Goal: Transaction & Acquisition: Purchase product/service

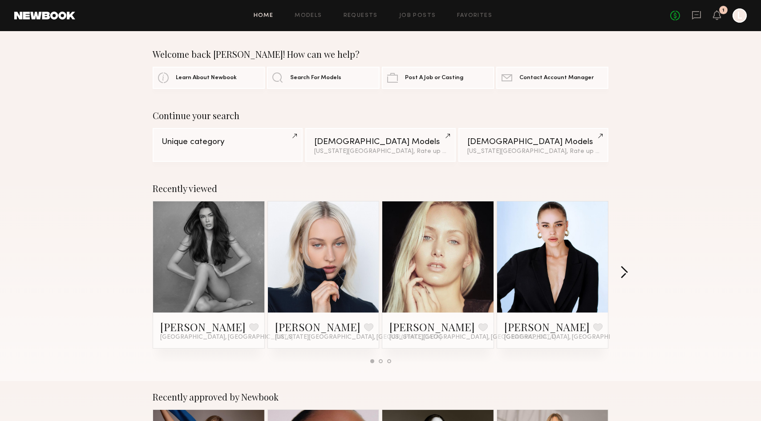
click at [624, 270] on button "button" at bounding box center [624, 273] width 8 height 15
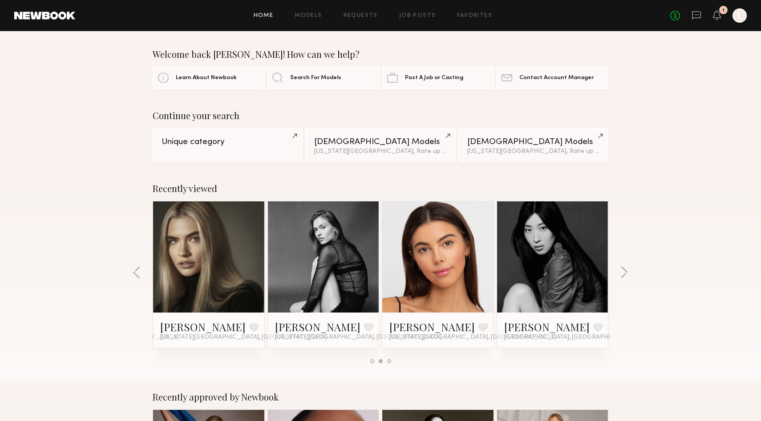
click at [213, 265] on link at bounding box center [209, 257] width 54 height 111
click at [421, 16] on link "Job Posts" at bounding box center [417, 16] width 37 height 6
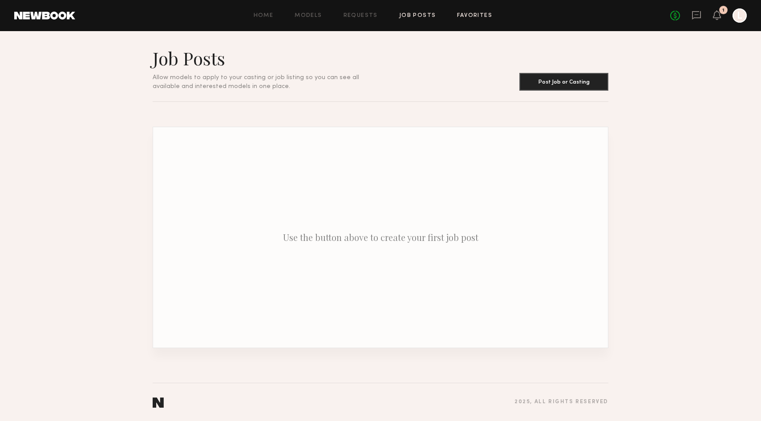
click at [474, 14] on link "Favorites" at bounding box center [474, 16] width 35 height 6
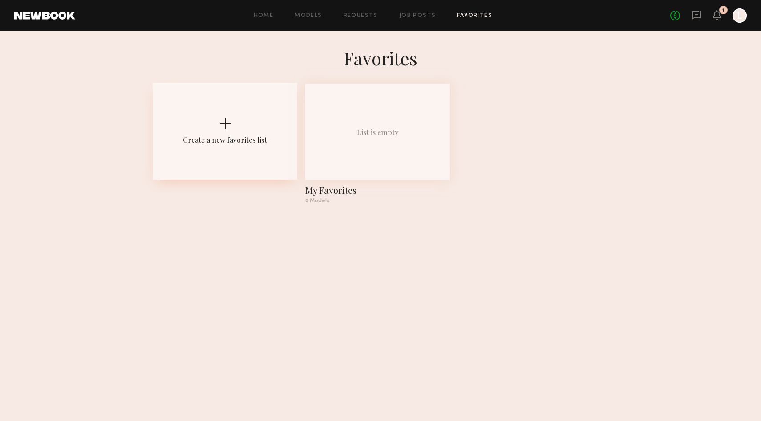
click at [246, 126] on div "Create a new favorites list" at bounding box center [225, 131] width 145 height 97
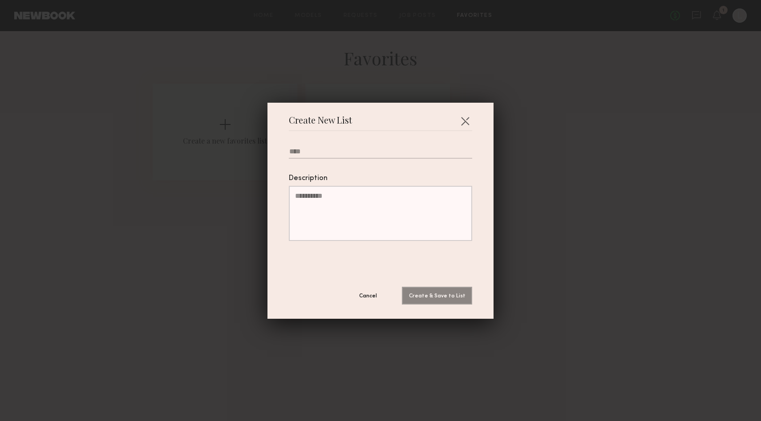
click at [474, 119] on div "Create New List Description Cancel Create & Save to List" at bounding box center [380, 211] width 226 height 216
click at [471, 119] on button "button" at bounding box center [465, 121] width 14 height 14
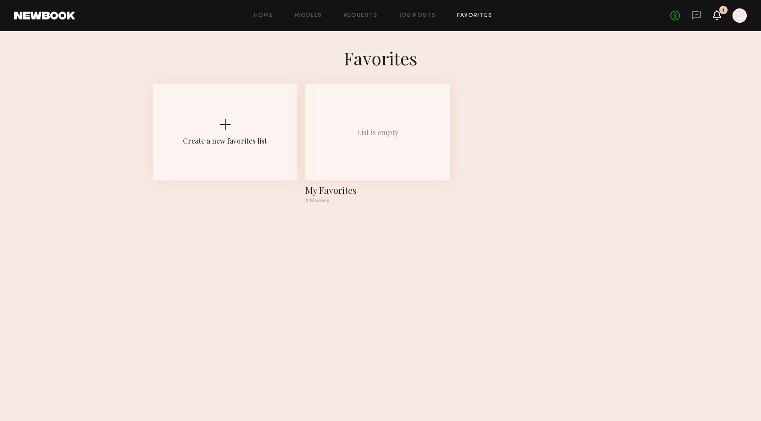
click at [719, 16] on icon at bounding box center [716, 15] width 7 height 6
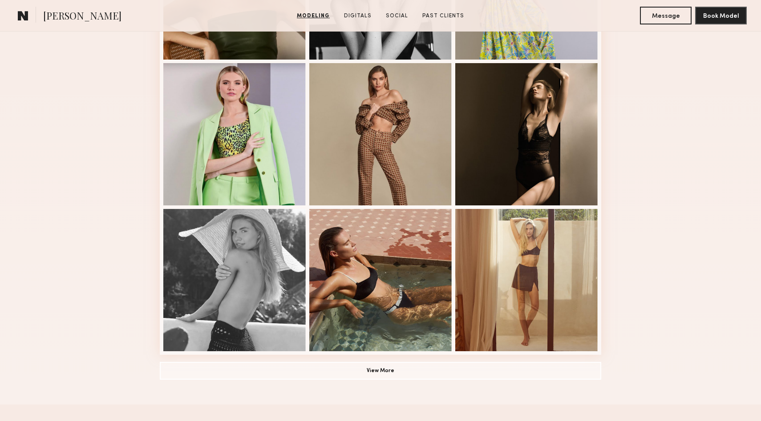
scroll to position [574, 0]
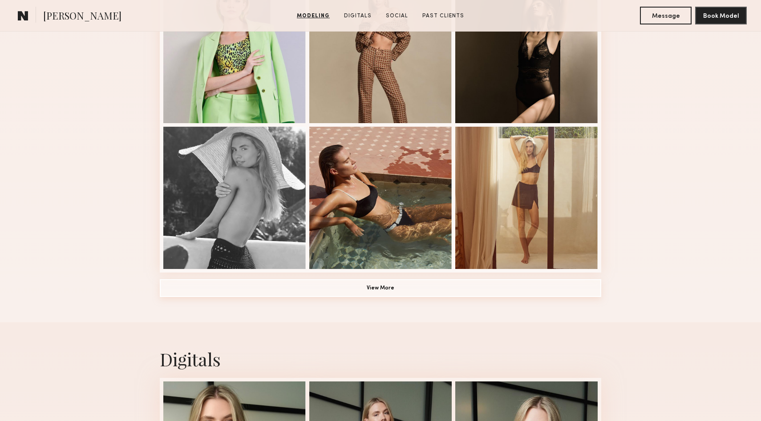
click at [388, 288] on button "View More" at bounding box center [380, 288] width 441 height 18
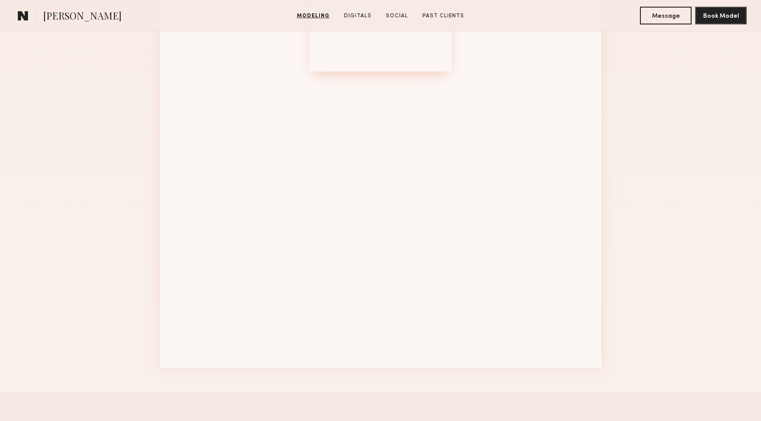
scroll to position [939, 0]
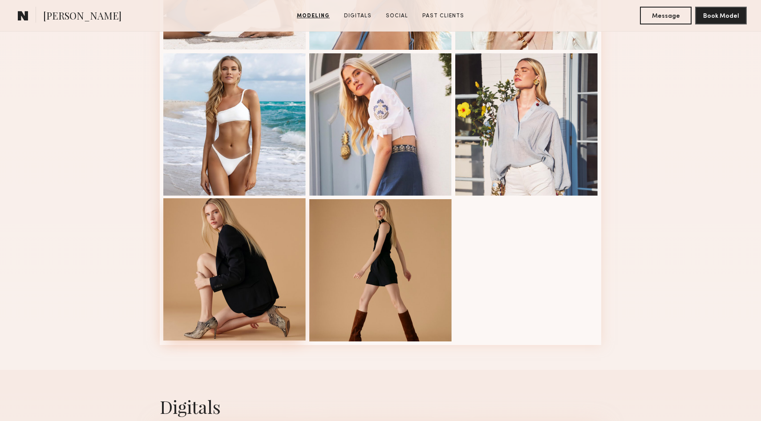
click at [222, 270] on div at bounding box center [234, 269] width 142 height 142
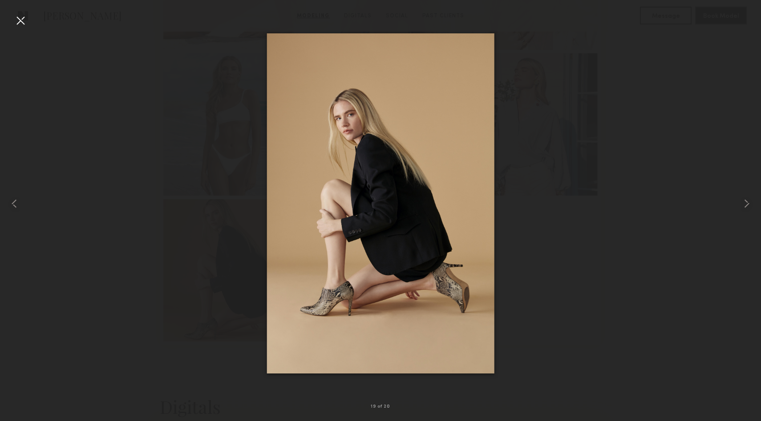
click at [20, 21] on div at bounding box center [20, 20] width 14 height 14
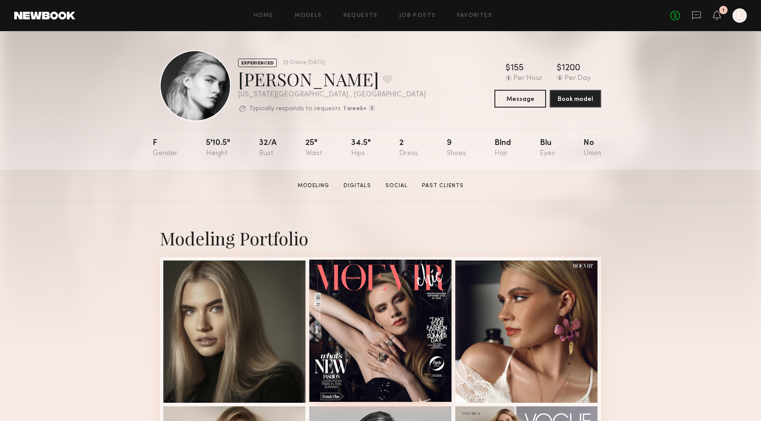
scroll to position [3, 0]
click at [394, 185] on link "Social" at bounding box center [396, 186] width 29 height 8
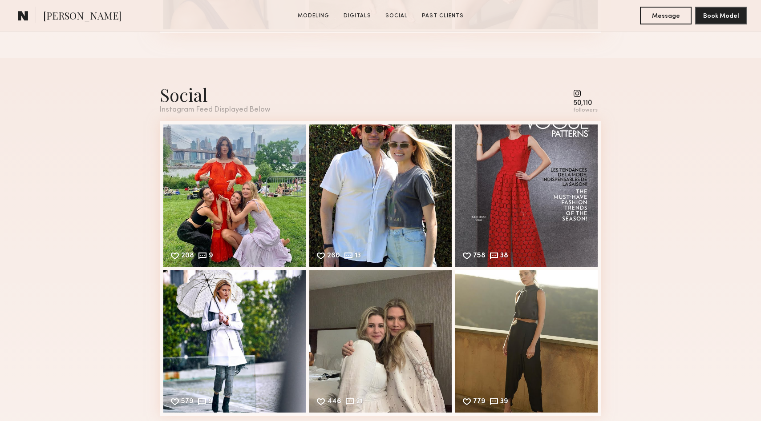
scroll to position [1631, 0]
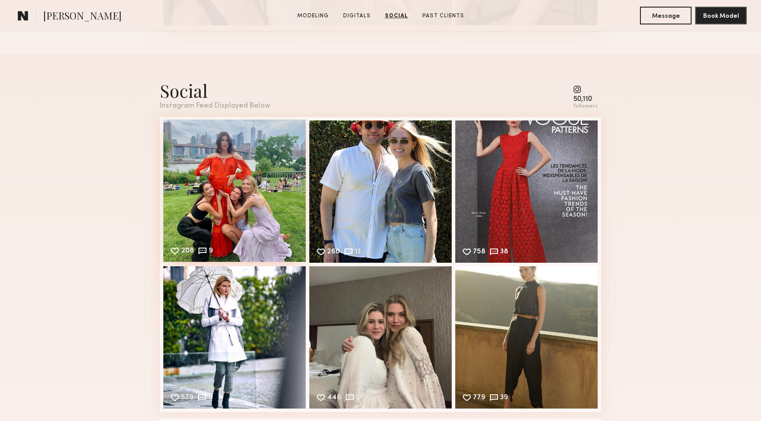
click at [237, 197] on div "208 9 Likes & comments displayed to show model’s engagement" at bounding box center [234, 191] width 142 height 142
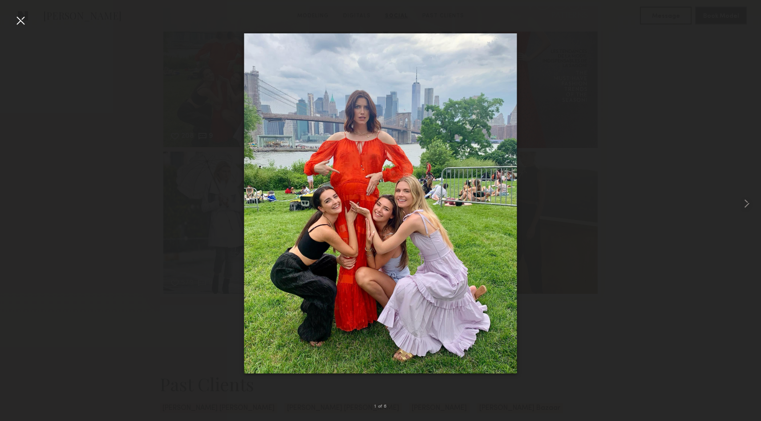
scroll to position [1749, 0]
click at [736, 76] on div at bounding box center [746, 203] width 30 height 379
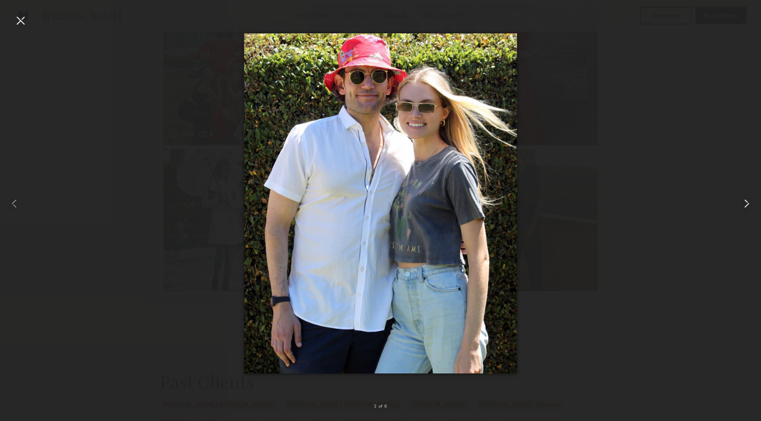
click at [735, 74] on div at bounding box center [746, 203] width 30 height 379
